Goal: Task Accomplishment & Management: Use online tool/utility

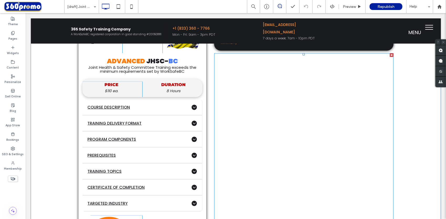
scroll to position [394, 0]
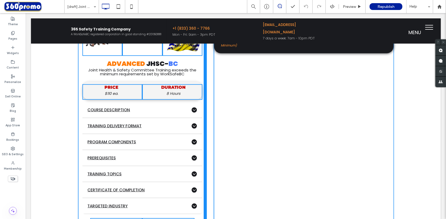
drag, startPoint x: 203, startPoint y: 98, endPoint x: 219, endPoint y: 112, distance: 21.0
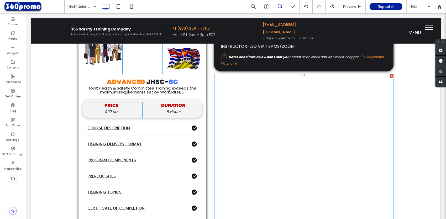
scroll to position [368, 0]
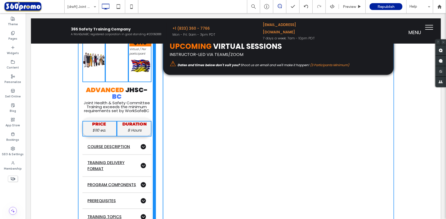
drag, startPoint x: 203, startPoint y: 98, endPoint x: 185, endPoint y: 115, distance: 24.9
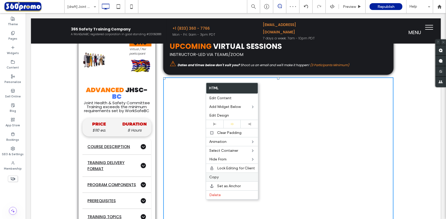
click at [217, 175] on span "Copy" at bounding box center [213, 177] width 9 height 4
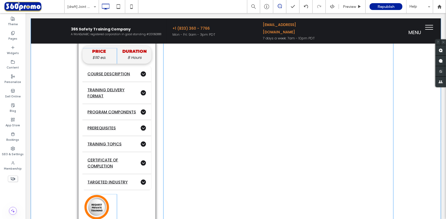
scroll to position [446, 0]
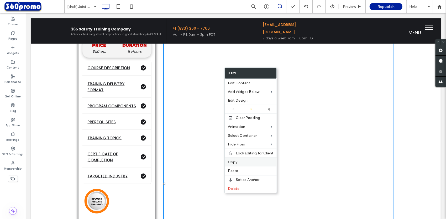
click at [242, 162] on label "Copy" at bounding box center [251, 162] width 46 height 4
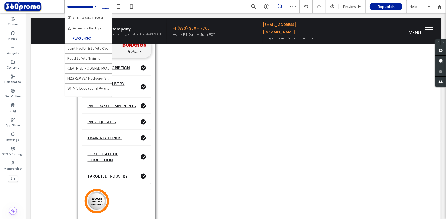
scroll to position [131, 0]
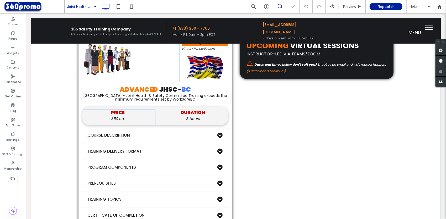
scroll to position [368, 0]
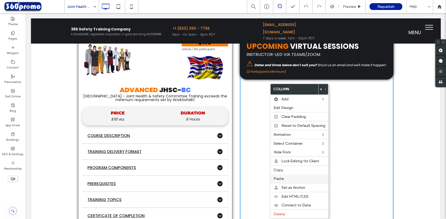
click at [281, 176] on span "Paste" at bounding box center [279, 178] width 10 height 4
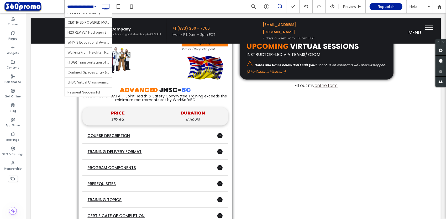
scroll to position [200, 0]
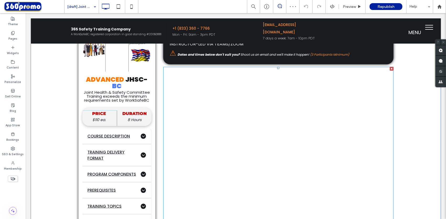
scroll to position [341, 0]
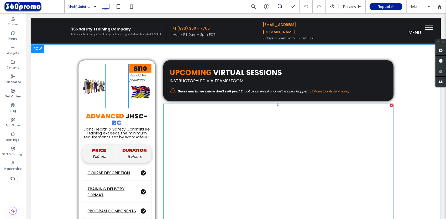
click at [390, 103] on div at bounding box center [392, 105] width 4 height 4
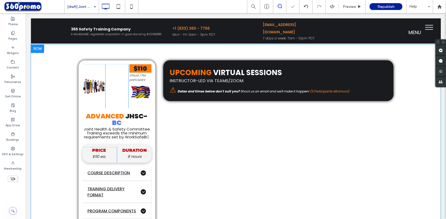
click at [92, 8] on div "[draft] Joint Health & Safety Committee Training" at bounding box center [82, 6] width 34 height 13
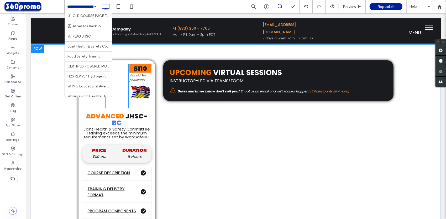
scroll to position [121, 0]
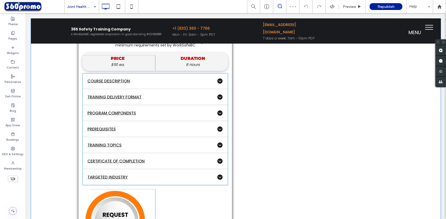
scroll to position [446, 0]
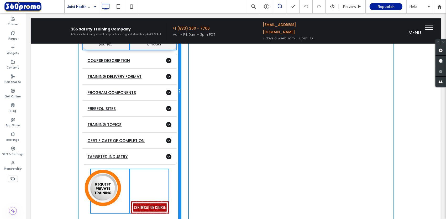
drag, startPoint x: 229, startPoint y: 74, endPoint x: 256, endPoint y: 100, distance: 37.0
click at [165, 81] on div "Click To Paste Click To Paste $110 Virtual / Per participant Click To Paste ADV…" at bounding box center [129, 91] width 103 height 273
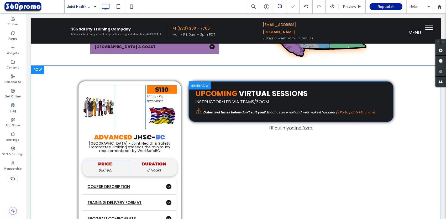
scroll to position [315, 0]
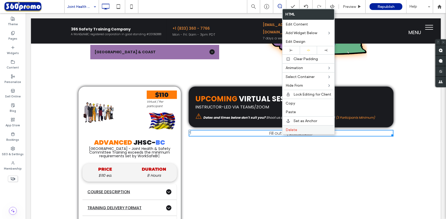
click at [292, 128] on span "Delete" at bounding box center [292, 130] width 12 height 4
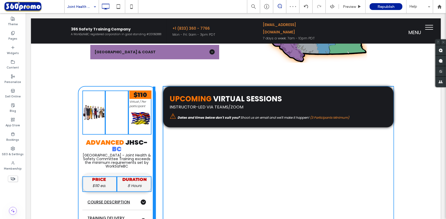
drag, startPoint x: 177, startPoint y: 139, endPoint x: 187, endPoint y: 152, distance: 16.4
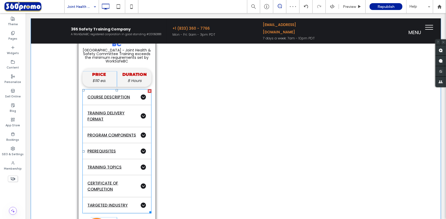
scroll to position [289, 0]
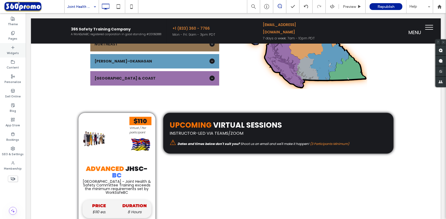
click at [10, 52] on label "Widgets" at bounding box center [13, 53] width 12 height 6
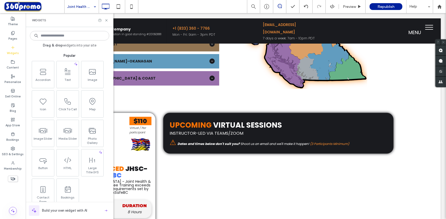
click at [59, 35] on input at bounding box center [69, 35] width 79 height 9
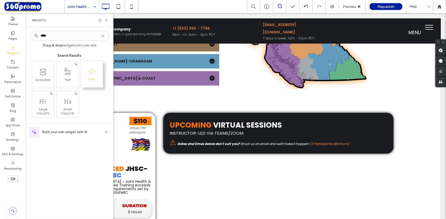
type input "****"
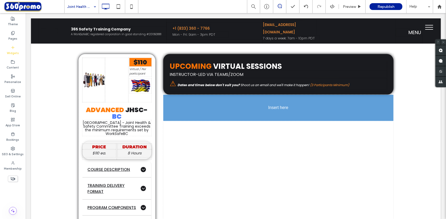
scroll to position [350, 0]
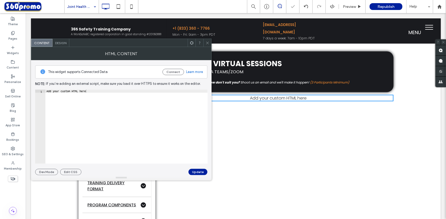
type textarea "**********"
click at [101, 92] on div "Add your custom HTML here" at bounding box center [126, 130] width 162 height 81
drag, startPoint x: 97, startPoint y: 89, endPoint x: 95, endPoint y: 99, distance: 9.9
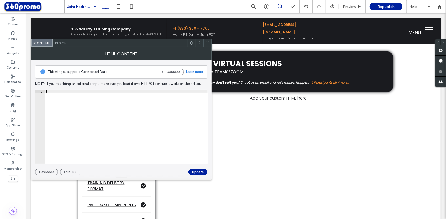
click at [97, 90] on div at bounding box center [126, 130] width 162 height 81
click at [95, 100] on div at bounding box center [126, 130] width 162 height 81
paste textarea "**********"
type textarea "**********"
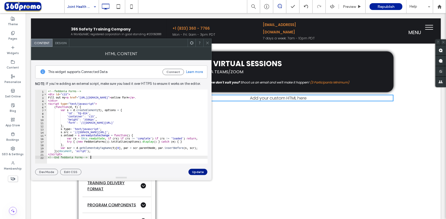
click at [198, 171] on button "Update" at bounding box center [198, 172] width 19 height 6
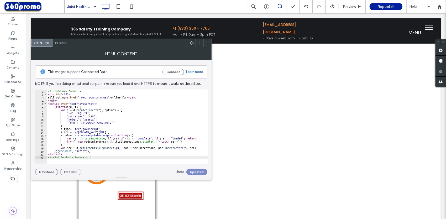
scroll to position [508, 0]
click at [208, 42] on icon at bounding box center [208, 43] width 4 height 4
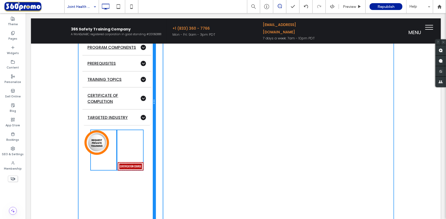
drag, startPoint x: 153, startPoint y: 93, endPoint x: 160, endPoint y: 93, distance: 7.9
click at [160, 93] on div "Click To Paste Click To Paste $110 Virtual / Per participant Click To Paste ADV…" at bounding box center [235, 102] width 315 height 416
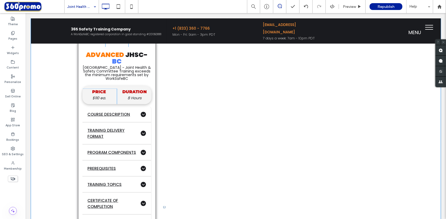
scroll to position [482, 0]
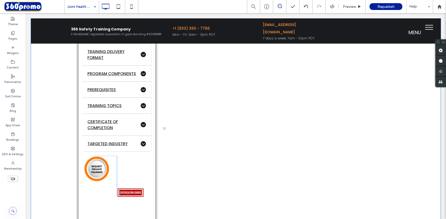
click at [414, 104] on div "Click To Paste Click To Paste $110 Virtual / Per participant Click To Paste ADV…" at bounding box center [236, 124] width 410 height 441
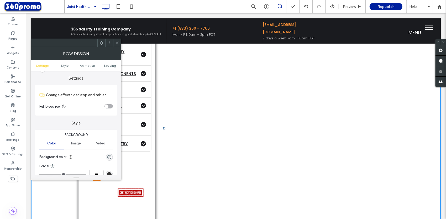
click at [116, 43] on icon at bounding box center [117, 43] width 4 height 4
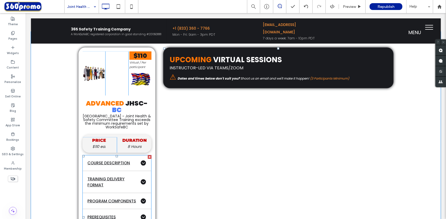
scroll to position [350, 0]
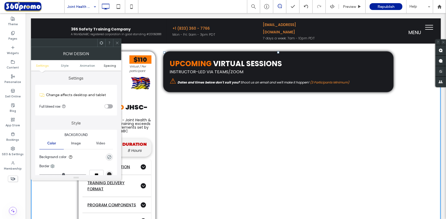
click at [110, 66] on span "Spacing" at bounding box center [110, 66] width 12 height 4
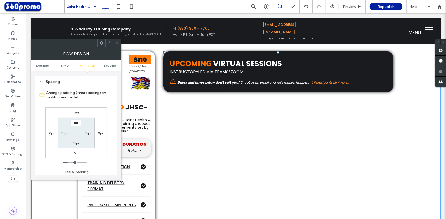
scroll to position [148, 0]
click at [62, 133] on label "35px" at bounding box center [64, 132] width 7 height 4
type input "**"
type input "*"
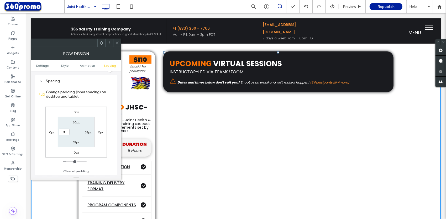
type input "***"
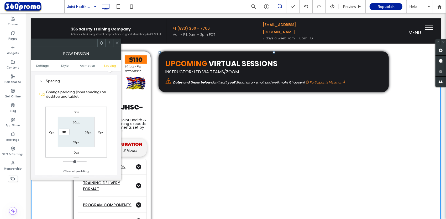
click at [88, 133] on label "35px" at bounding box center [88, 132] width 7 height 4
type input "**"
type input "*"
type input "***"
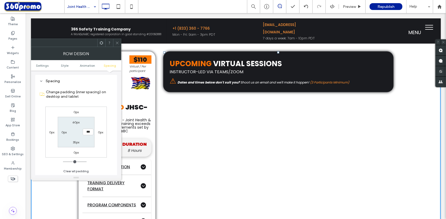
click at [51, 130] on label "0px" at bounding box center [51, 132] width 5 height 4
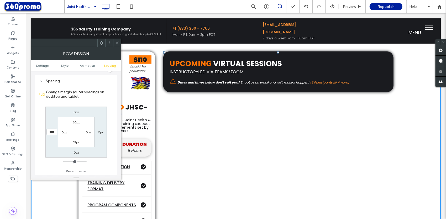
type input "***"
type input "*"
type input "****"
type input "*"
type input "****"
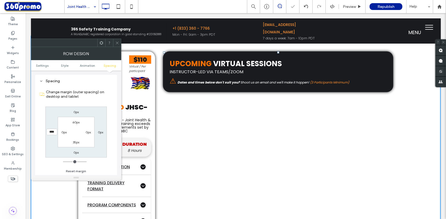
click at [65, 131] on label "0px" at bounding box center [63, 132] width 5 height 4
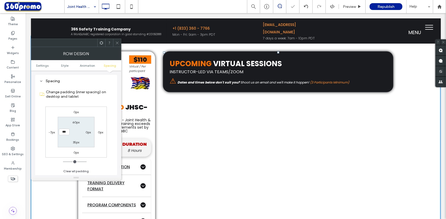
click at [53, 132] on label "-7px" at bounding box center [52, 132] width 6 height 4
type input "*"
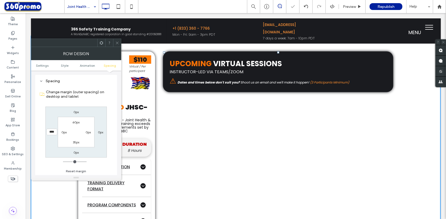
click at [53, 132] on input "****" at bounding box center [51, 132] width 11 height 7
type input "*"
type input "***"
click at [63, 132] on label "0px" at bounding box center [63, 132] width 5 height 4
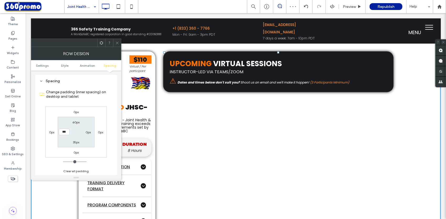
click at [63, 132] on input "***" at bounding box center [64, 132] width 11 height 7
type input "***"
click at [117, 43] on use at bounding box center [117, 42] width 3 height 3
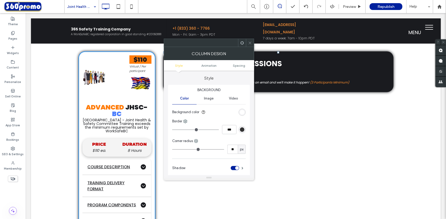
click at [250, 41] on icon at bounding box center [250, 43] width 4 height 4
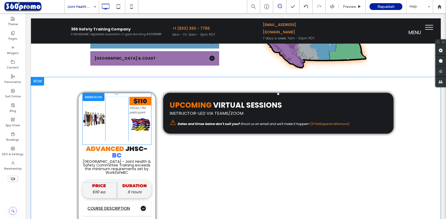
scroll to position [298, 0]
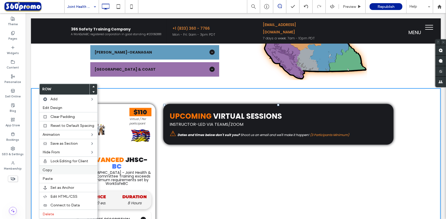
click at [47, 168] on span "Copy" at bounding box center [47, 170] width 9 height 4
click at [60, 176] on label "Paste" at bounding box center [69, 178] width 52 height 4
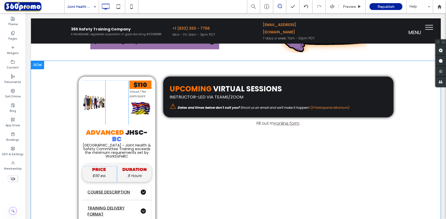
scroll to position [324, 0]
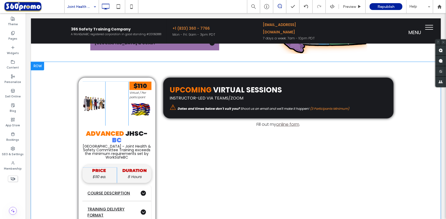
click at [34, 66] on div at bounding box center [37, 66] width 13 height 8
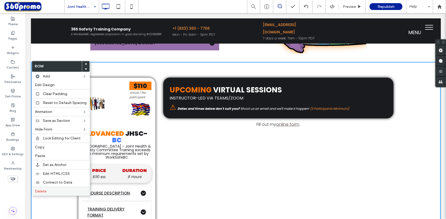
click at [43, 189] on span "Delete" at bounding box center [41, 191] width 12 height 4
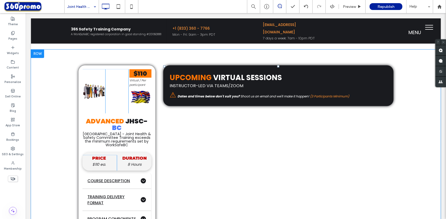
scroll to position [298, 0]
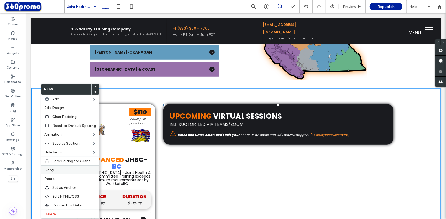
click at [51, 170] on span "Copy" at bounding box center [48, 170] width 9 height 4
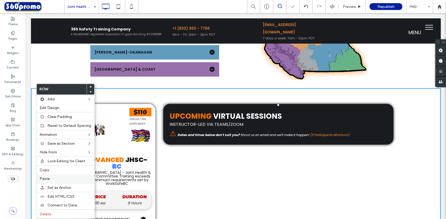
click at [50, 178] on label "Paste" at bounding box center [66, 178] width 52 height 4
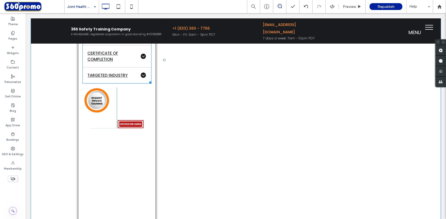
scroll to position [875, 0]
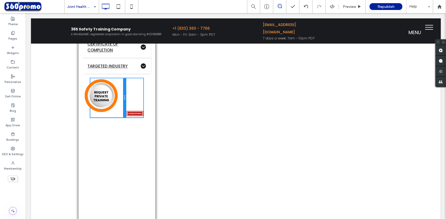
drag, startPoint x: 113, startPoint y: 89, endPoint x: 145, endPoint y: 108, distance: 36.8
click at [123, 93] on div at bounding box center [124, 97] width 3 height 39
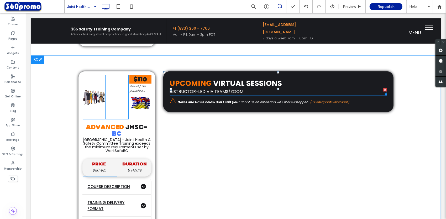
scroll to position [639, 0]
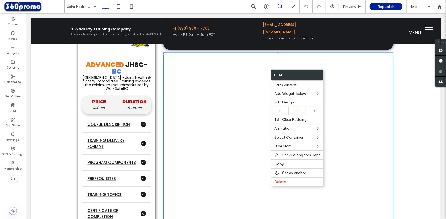
click at [366, 40] on p "⚠ Dates and times below don't suit you? Shoot us an email and we'll make it hap…" at bounding box center [278, 38] width 217 height 11
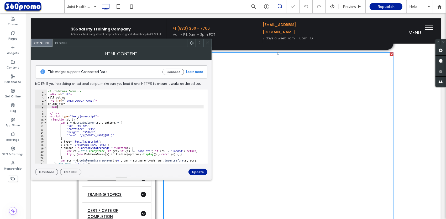
click at [106, 108] on div "<!-- feddonia Forms --> < div id = "c15" > Fill out my < a href = "[URL][DOMAIN…" at bounding box center [125, 130] width 157 height 81
type textarea "**********"
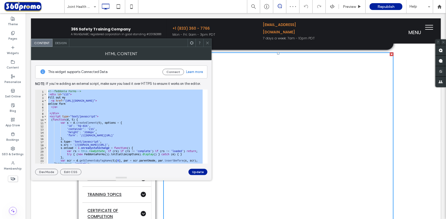
click at [208, 42] on use at bounding box center [207, 42] width 3 height 3
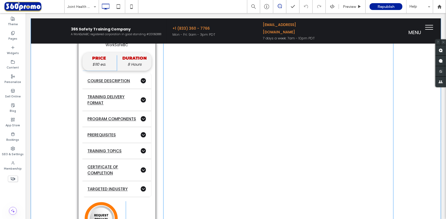
scroll to position [761, 0]
